Goal: Find specific page/section: Find specific page/section

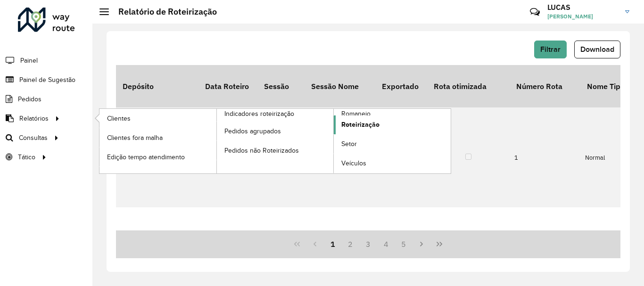
click at [392, 122] on link "Roteirização" at bounding box center [392, 125] width 117 height 19
click at [374, 125] on span "Roteirização" at bounding box center [361, 125] width 38 height 10
click at [351, 128] on span "Roteirização" at bounding box center [361, 125] width 38 height 10
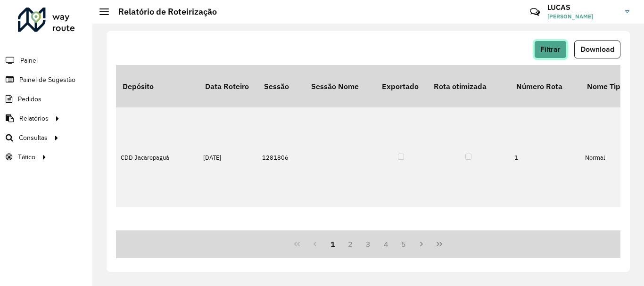
click at [547, 46] on span "Filtrar" at bounding box center [551, 49] width 20 height 8
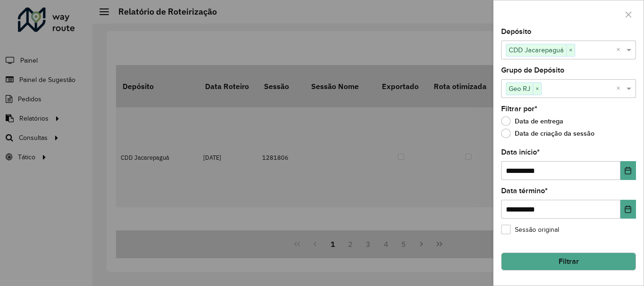
click at [310, 123] on div at bounding box center [322, 143] width 644 height 286
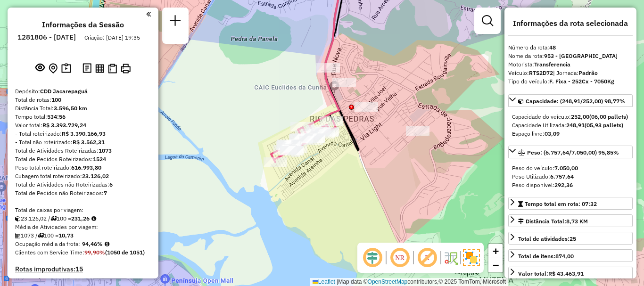
select select "**********"
